Goal: Navigation & Orientation: Find specific page/section

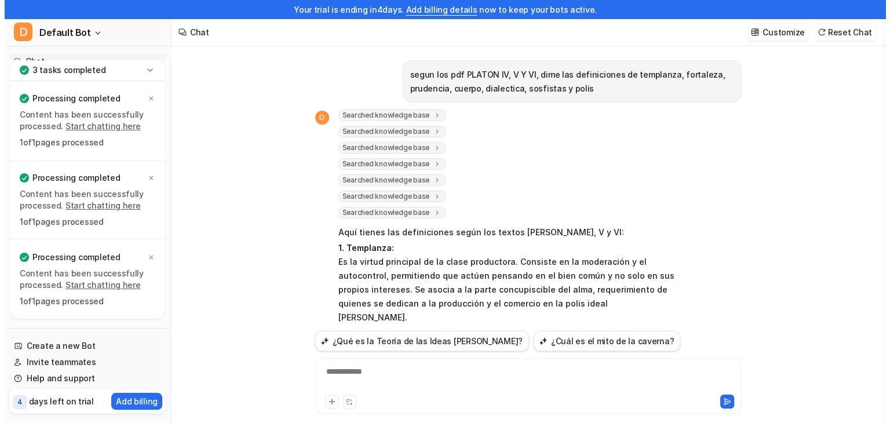
scroll to position [918, 0]
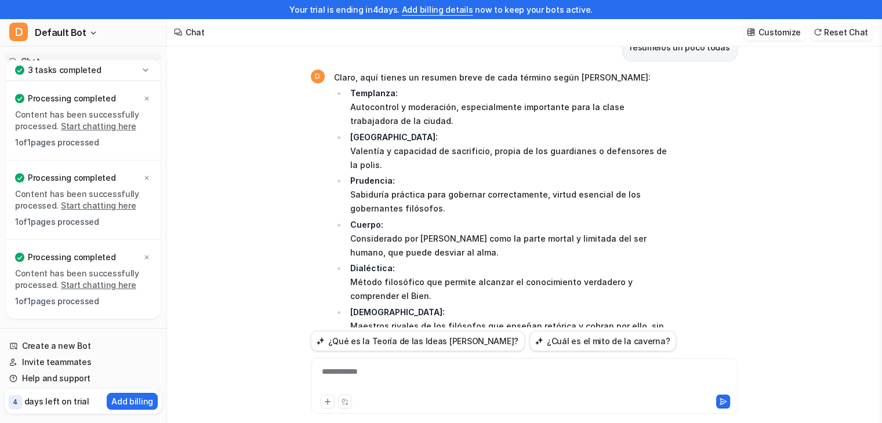
click at [139, 66] on div "3 tasks completed" at bounding box center [83, 70] width 155 height 21
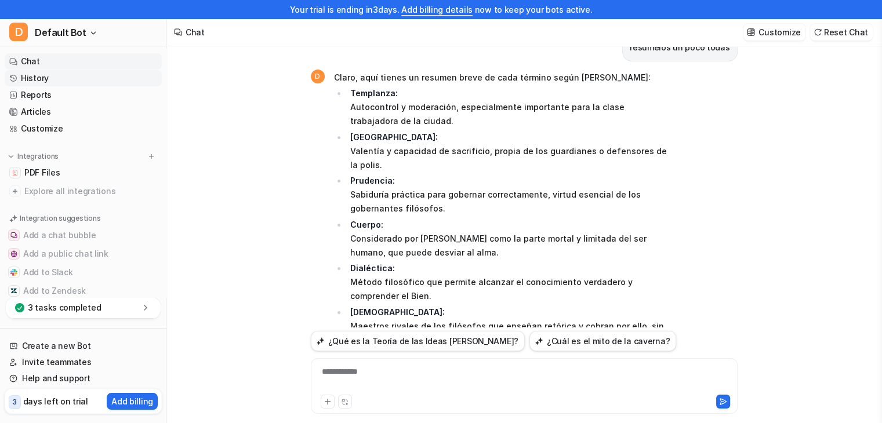
click at [80, 78] on link "History" at bounding box center [83, 78] width 157 height 16
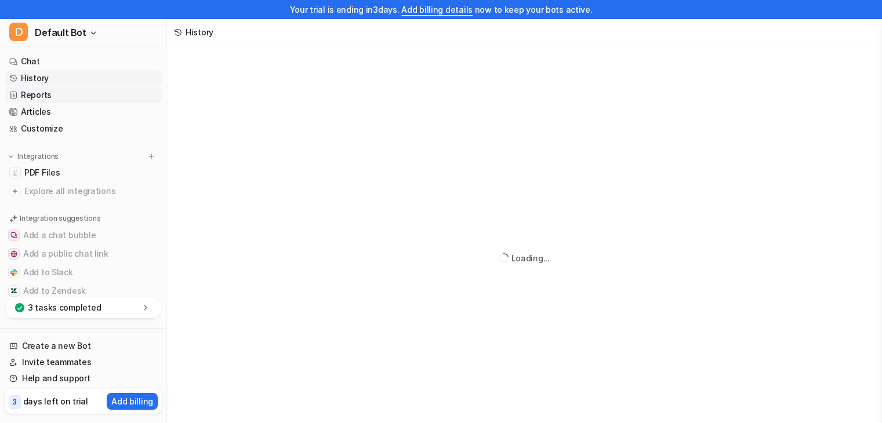
click at [70, 89] on link "Reports" at bounding box center [83, 95] width 157 height 16
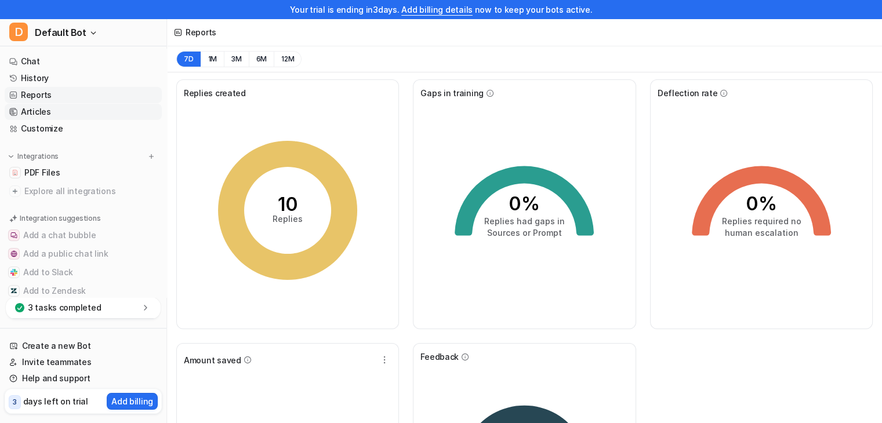
click at [45, 118] on link "Articles" at bounding box center [83, 112] width 157 height 16
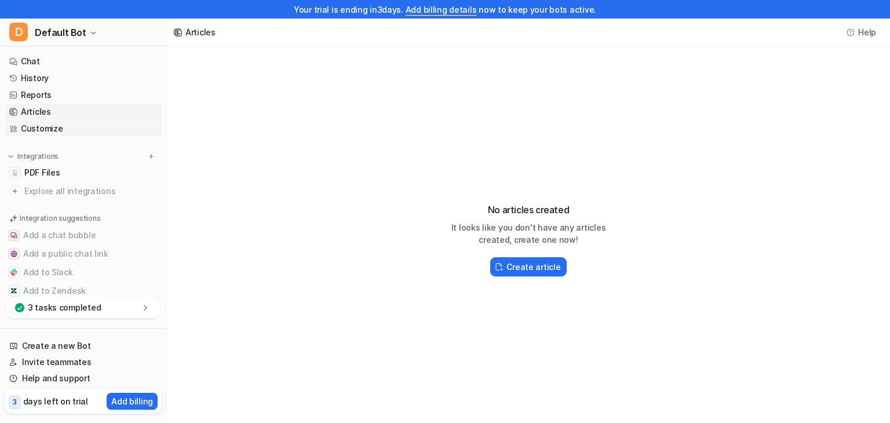
click at [41, 133] on link "Customize" at bounding box center [83, 129] width 157 height 16
